Goal: Information Seeking & Learning: Learn about a topic

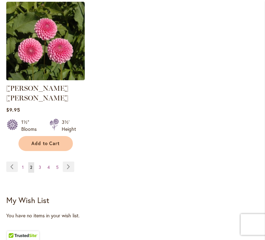
scroll to position [959, 0]
click at [72, 163] on link "Page Next" at bounding box center [69, 166] width 12 height 10
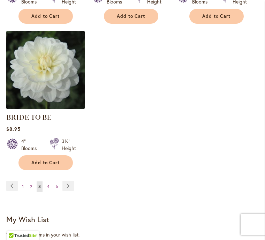
scroll to position [933, 0]
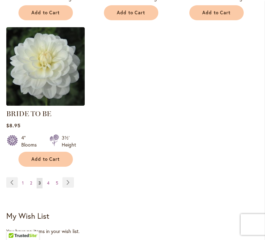
click at [70, 188] on link "Page Next" at bounding box center [68, 183] width 12 height 10
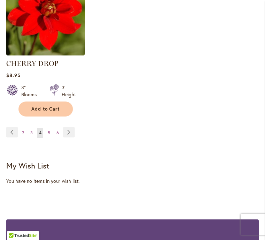
scroll to position [993, 0]
click at [70, 137] on link "Page Next" at bounding box center [69, 132] width 12 height 10
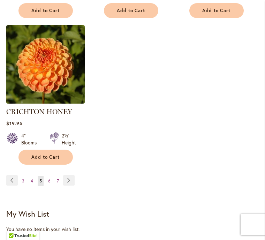
scroll to position [970, 0]
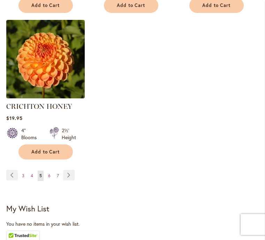
click at [70, 170] on link "Page Next" at bounding box center [69, 175] width 12 height 10
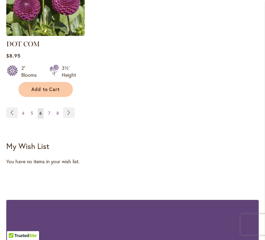
scroll to position [1032, 0]
click at [69, 107] on link "Page Next" at bounding box center [69, 112] width 12 height 10
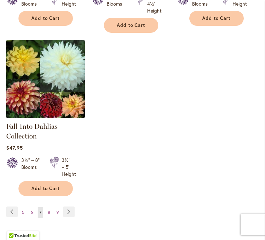
scroll to position [928, 0]
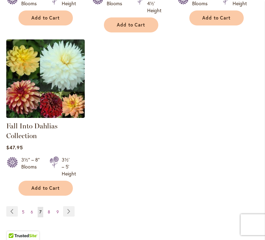
click at [72, 217] on link "Page Next" at bounding box center [69, 211] width 12 height 10
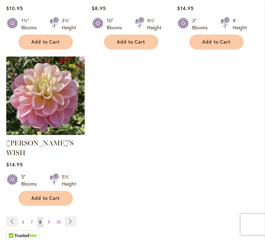
scroll to position [933, 0]
click at [73, 216] on link "Page Next" at bounding box center [71, 221] width 12 height 10
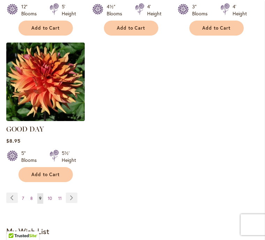
scroll to position [954, 0]
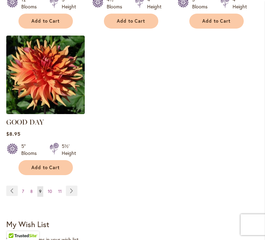
click at [73, 186] on link "Page Next" at bounding box center [72, 191] width 12 height 10
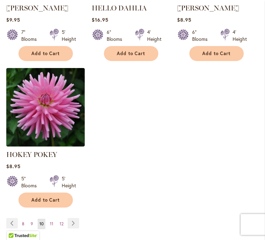
scroll to position [919, 0]
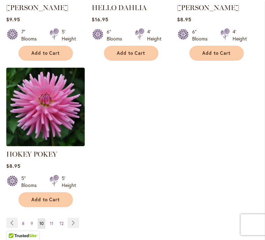
click at [73, 228] on link "Page Next" at bounding box center [74, 223] width 12 height 10
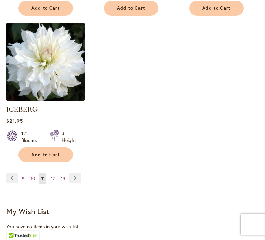
scroll to position [957, 0]
click at [78, 175] on link "Page Next" at bounding box center [75, 178] width 12 height 10
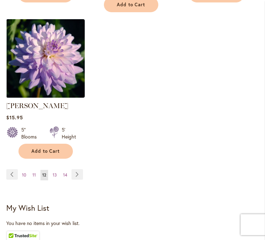
scroll to position [968, 0]
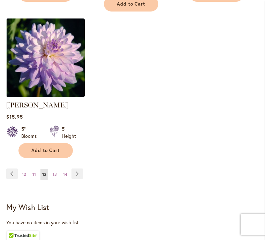
click at [78, 169] on link "Page Next" at bounding box center [78, 174] width 12 height 10
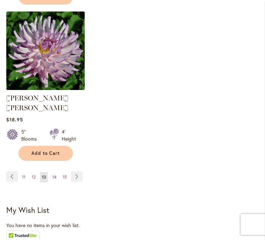
scroll to position [959, 0]
click at [78, 171] on link "Page Next" at bounding box center [77, 176] width 12 height 10
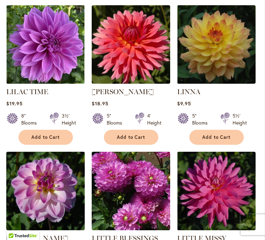
scroll to position [367, 0]
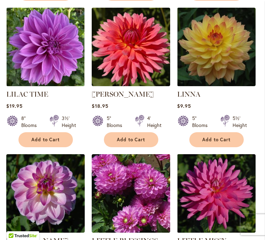
click at [225, 77] on img at bounding box center [216, 47] width 78 height 78
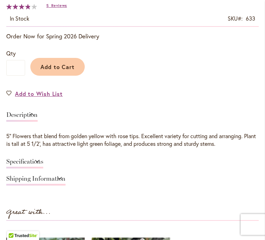
scroll to position [408, 0]
click at [43, 166] on link "Specifications" at bounding box center [24, 163] width 37 height 10
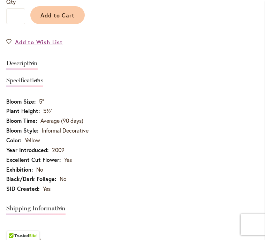
scroll to position [453, 0]
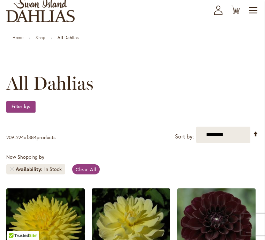
scroll to position [40, 0]
click at [244, 143] on select "**********" at bounding box center [223, 135] width 54 height 16
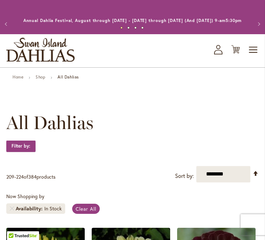
scroll to position [0, 0]
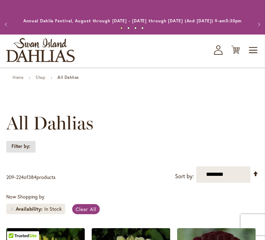
click at [30, 152] on strong "Filter by:" at bounding box center [20, 147] width 29 height 12
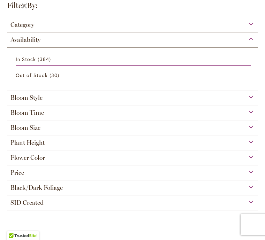
click at [253, 99] on div "Bloom Style" at bounding box center [132, 95] width 251 height 11
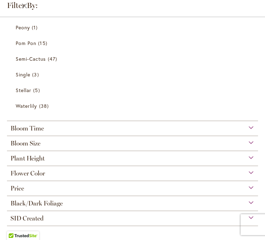
scroll to position [281, 0]
click at [37, 104] on span "Waterlily" at bounding box center [26, 106] width 21 height 7
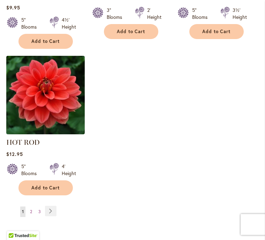
scroll to position [915, 0]
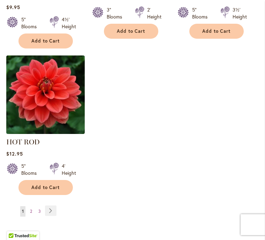
click at [56, 209] on link "Page Next" at bounding box center [51, 210] width 12 height 10
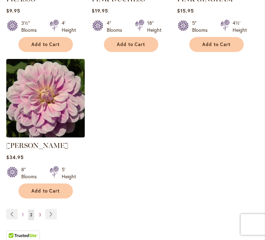
scroll to position [935, 0]
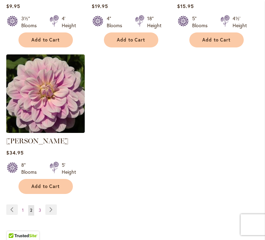
click at [56, 204] on link "Page Next" at bounding box center [51, 209] width 12 height 10
